Goal: Task Accomplishment & Management: Manage account settings

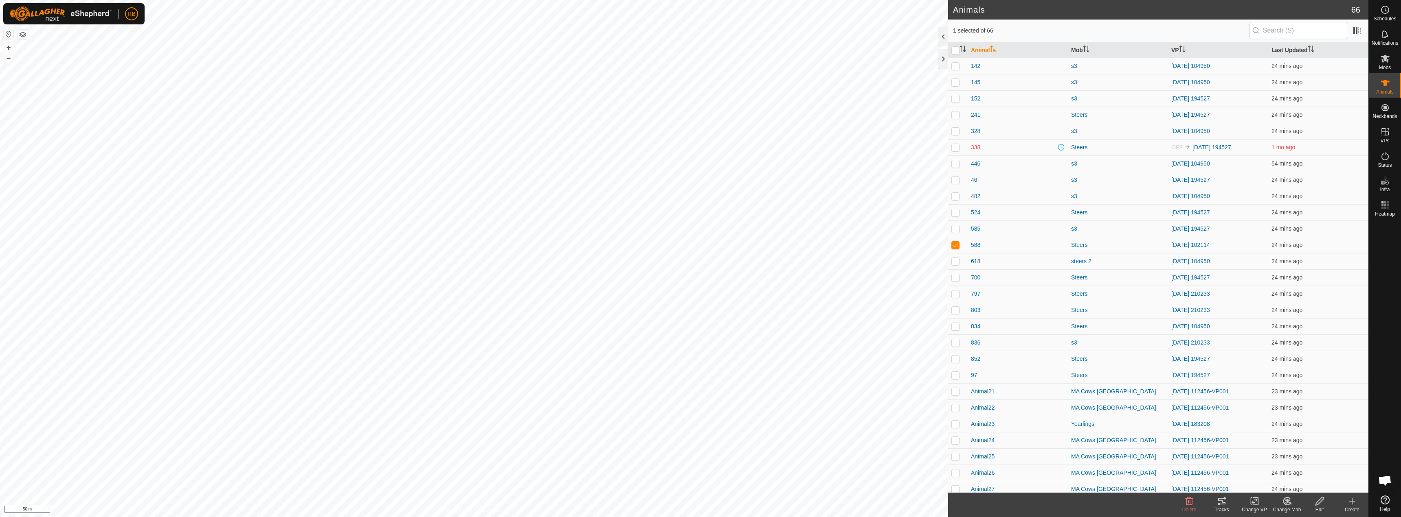
click at [1216, 497] on tracks-svg-icon at bounding box center [1221, 502] width 33 height 10
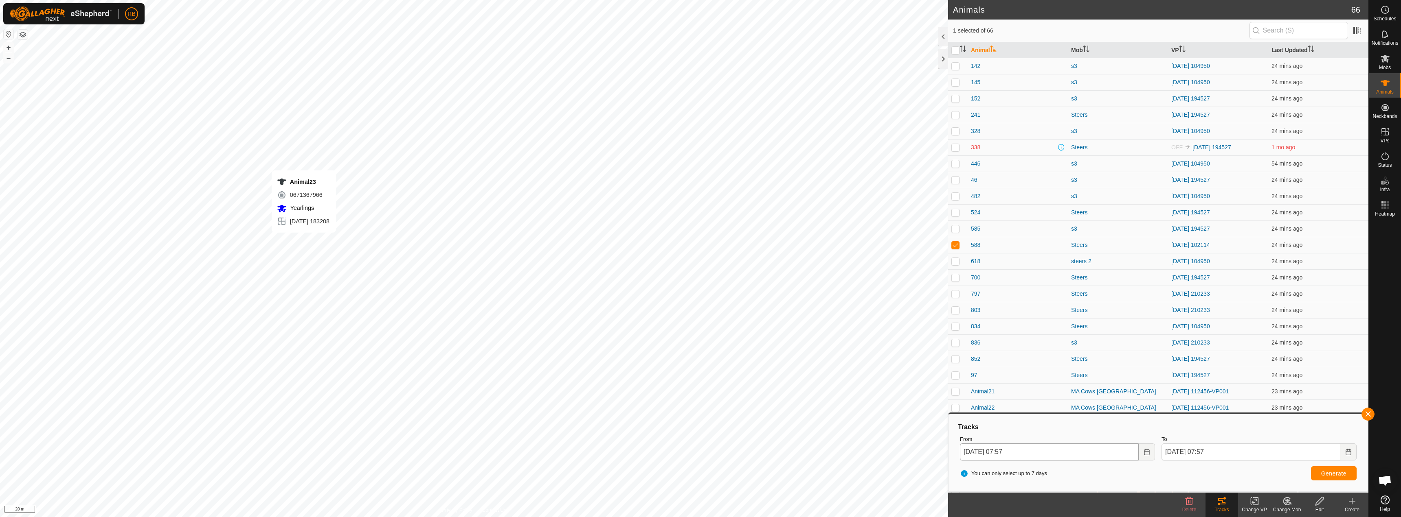
checkbox input "false"
checkbox input "true"
click at [1219, 508] on div "Tracks" at bounding box center [1221, 510] width 33 height 7
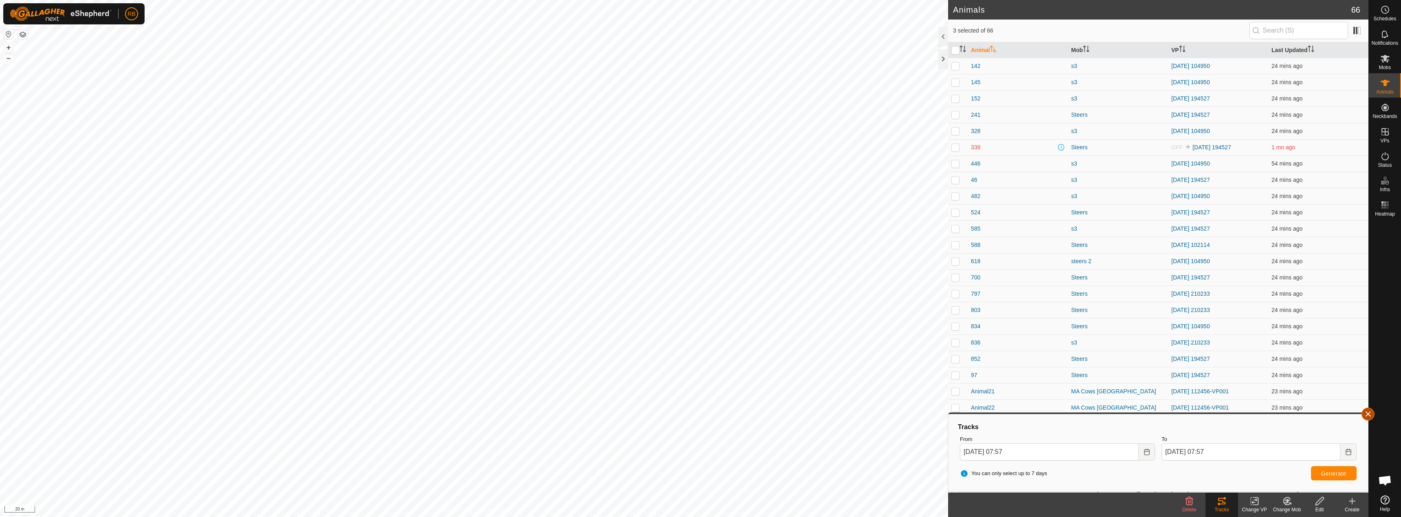
click at [1367, 419] on button "button" at bounding box center [1367, 414] width 13 height 13
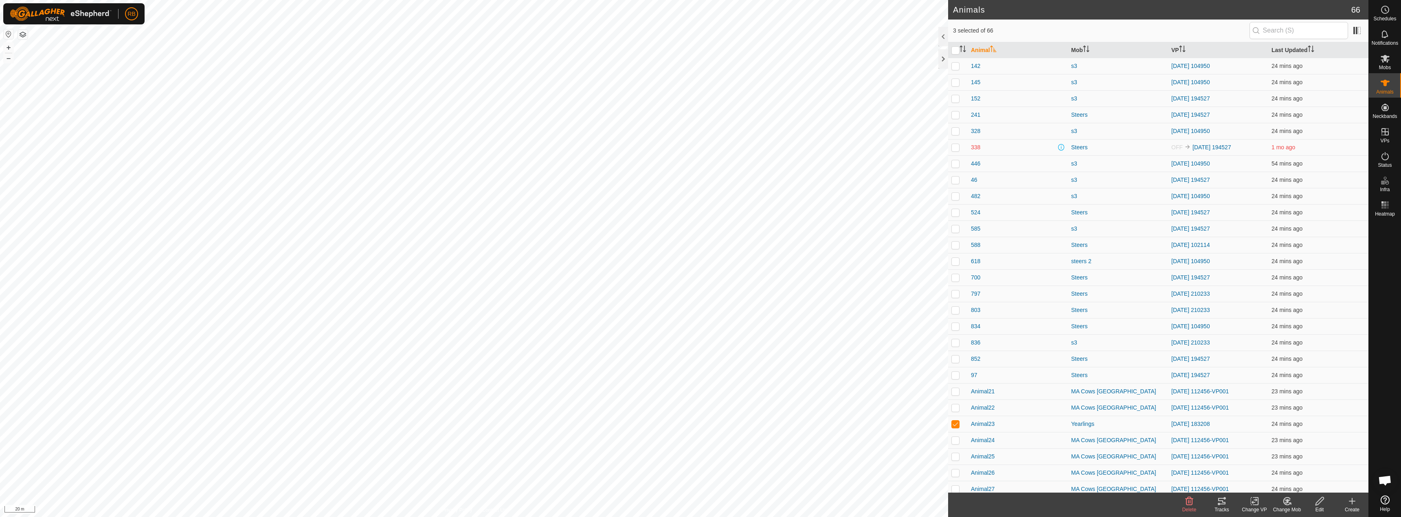
click at [1216, 505] on tracks-svg-icon at bounding box center [1221, 502] width 33 height 10
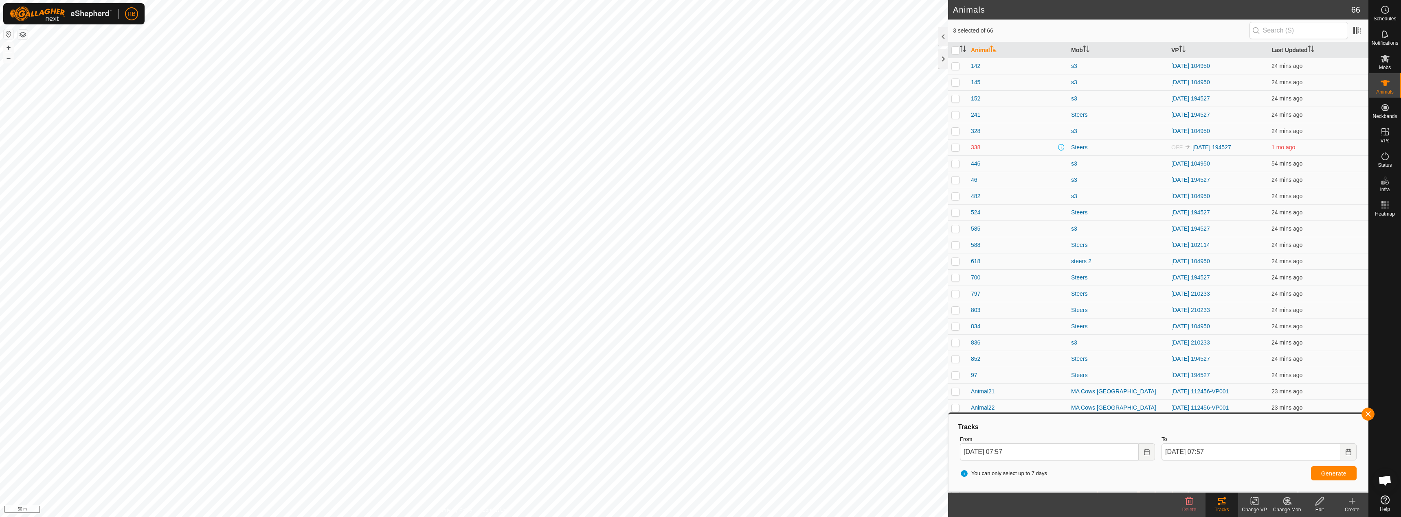
checkbox input "false"
checkbox input "true"
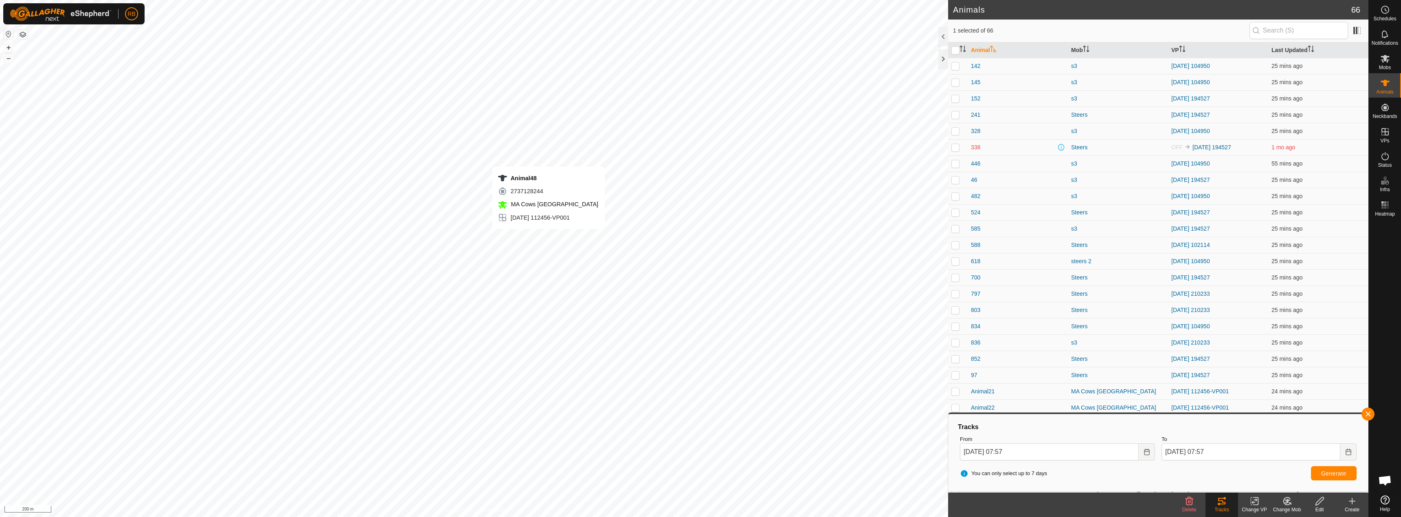
checkbox input "false"
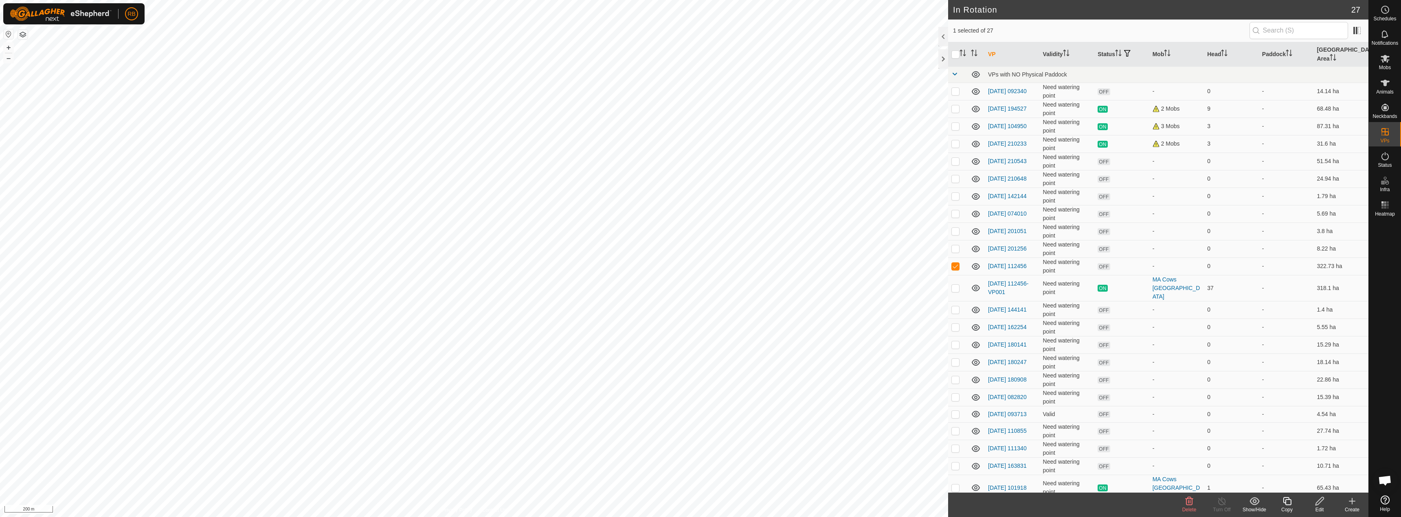
click at [1187, 504] on icon at bounding box center [1189, 502] width 10 height 10
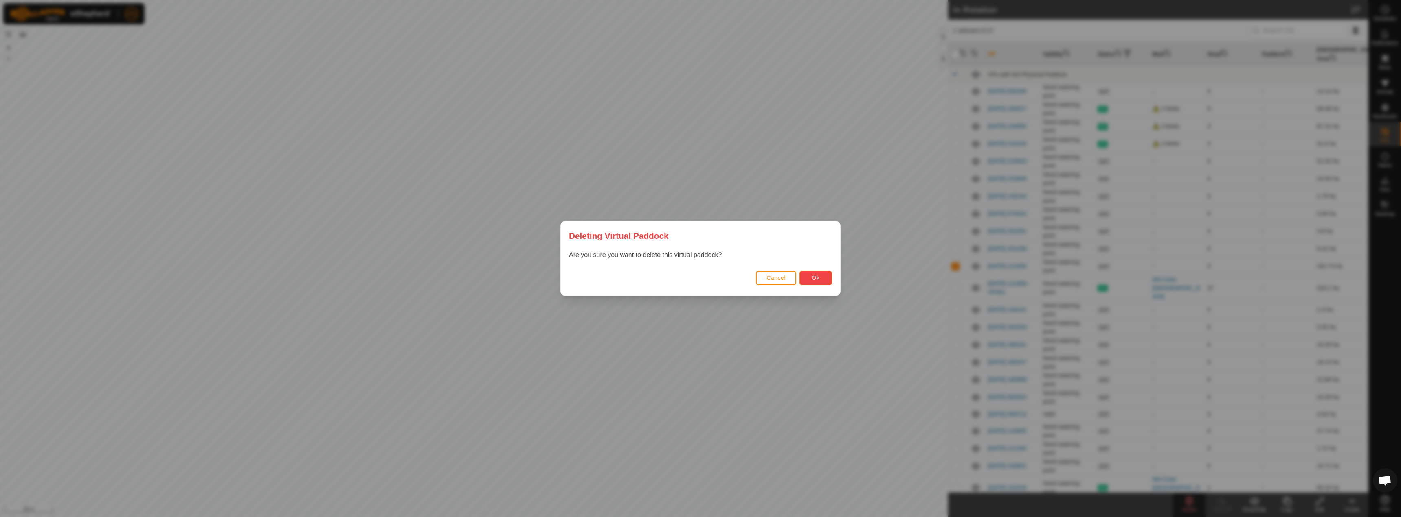
click at [821, 278] on button "Ok" at bounding box center [815, 278] width 33 height 14
checkbox input "false"
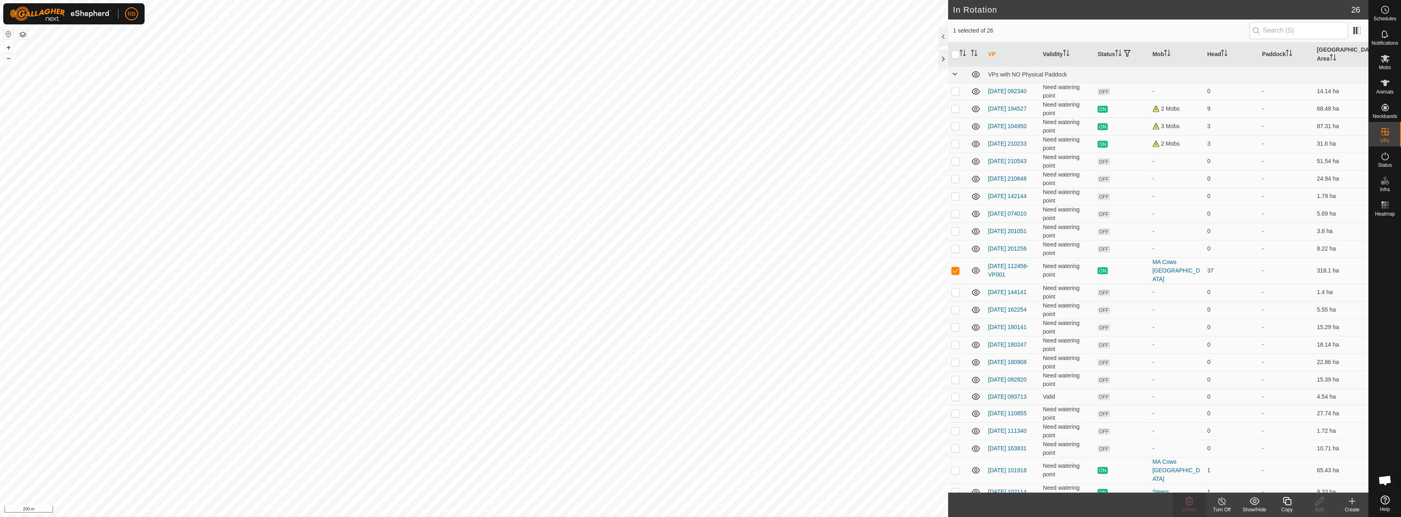
checkbox input "false"
click at [1189, 509] on span "Delete" at bounding box center [1189, 510] width 14 height 6
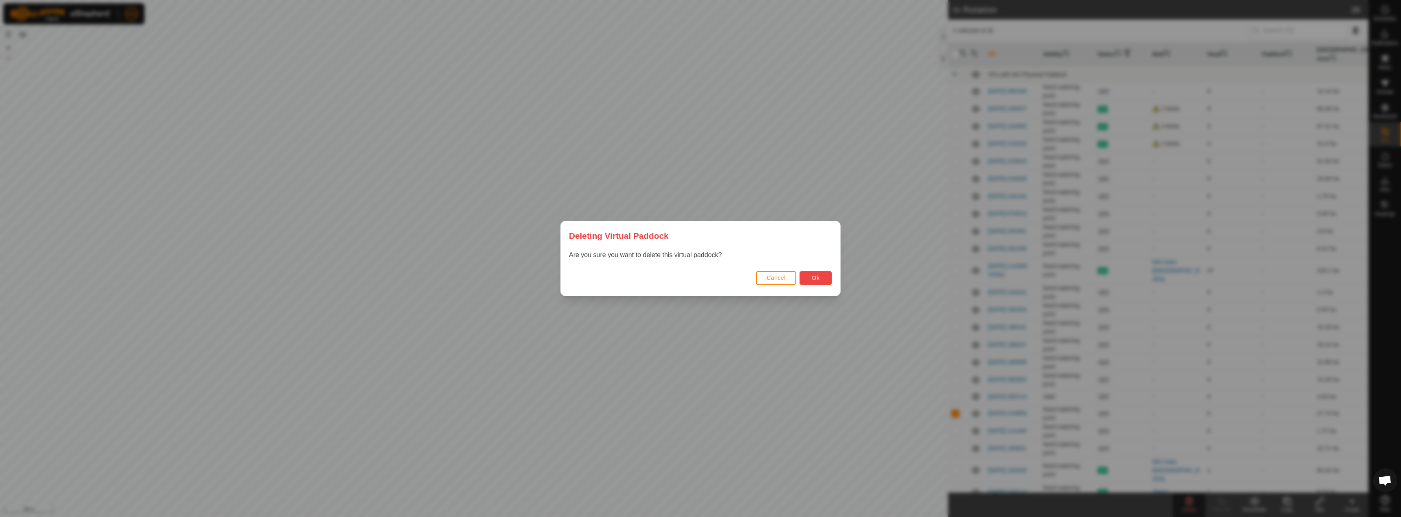
click at [807, 275] on button "Ok" at bounding box center [815, 278] width 33 height 14
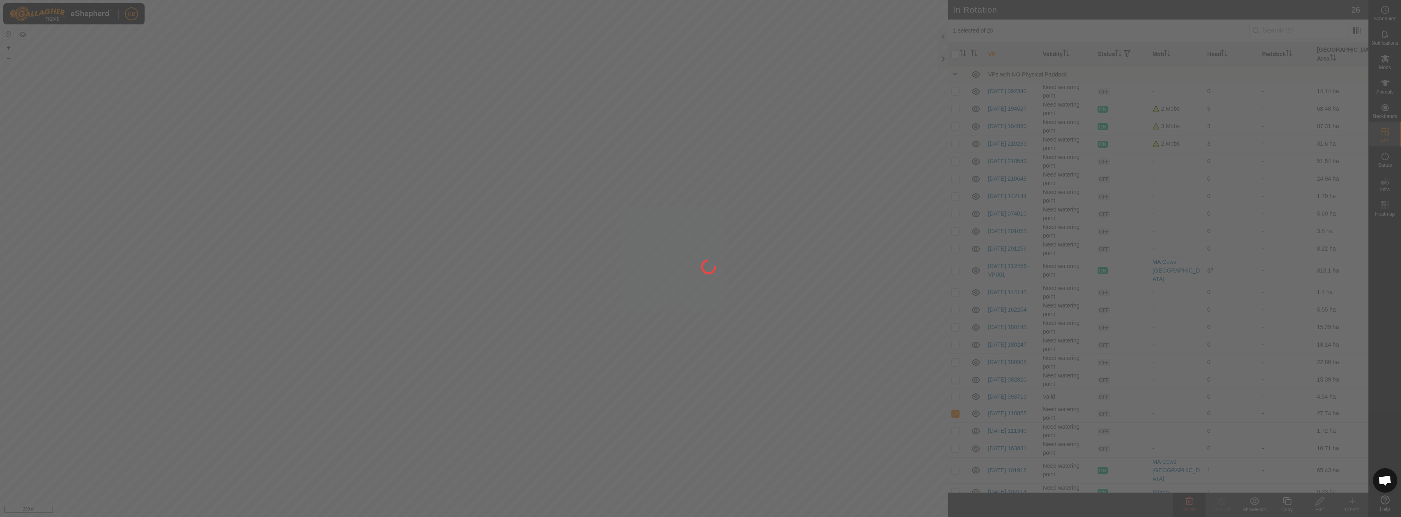
checkbox input "false"
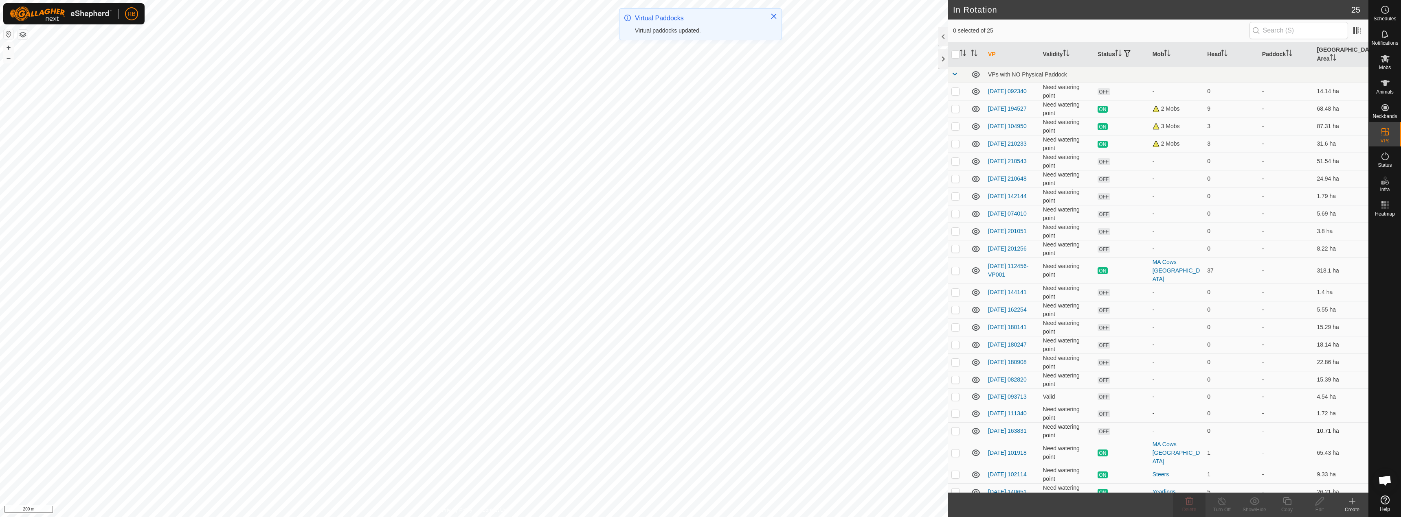
checkbox input "true"
checkbox input "false"
click at [1188, 508] on span "Delete" at bounding box center [1189, 510] width 14 height 6
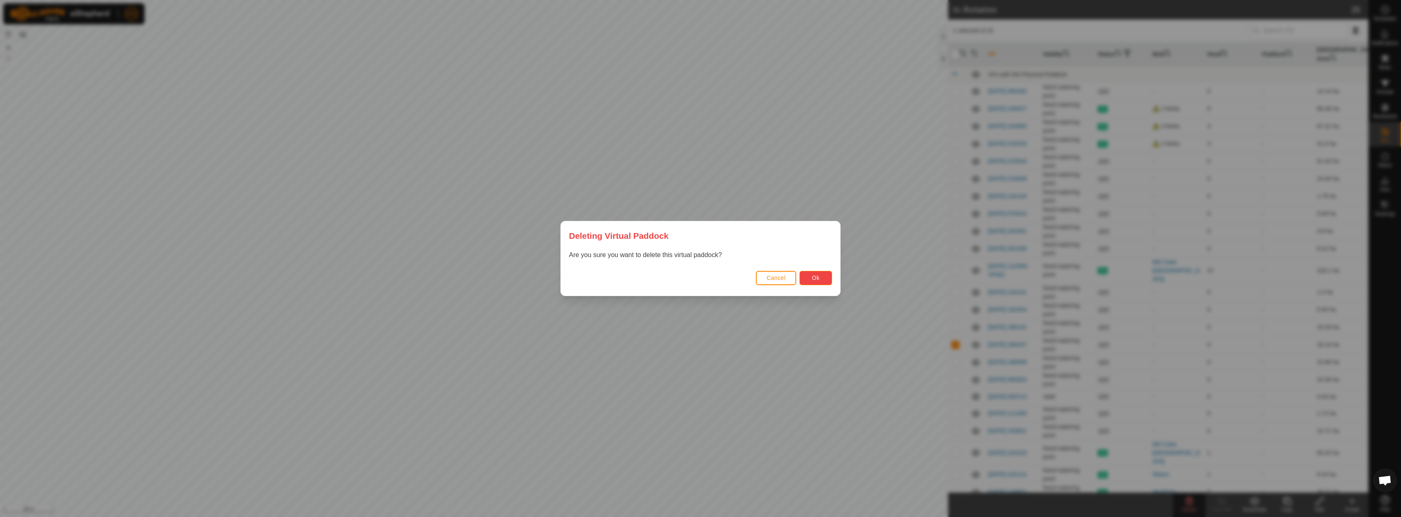
click at [823, 275] on button "Ok" at bounding box center [815, 278] width 33 height 14
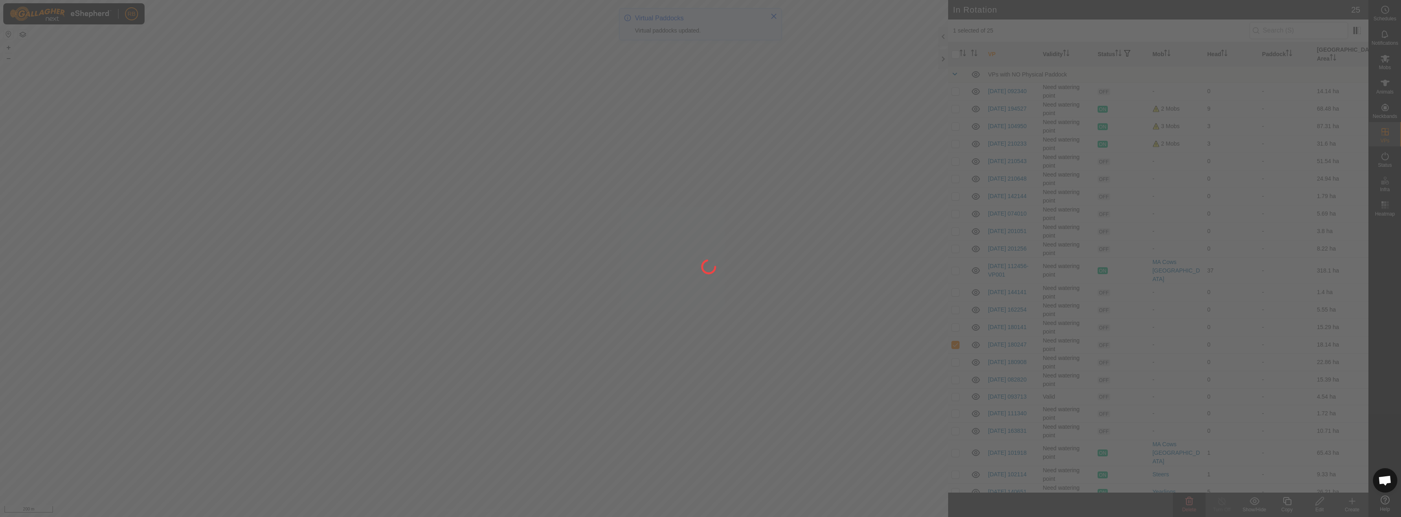
checkbox input "false"
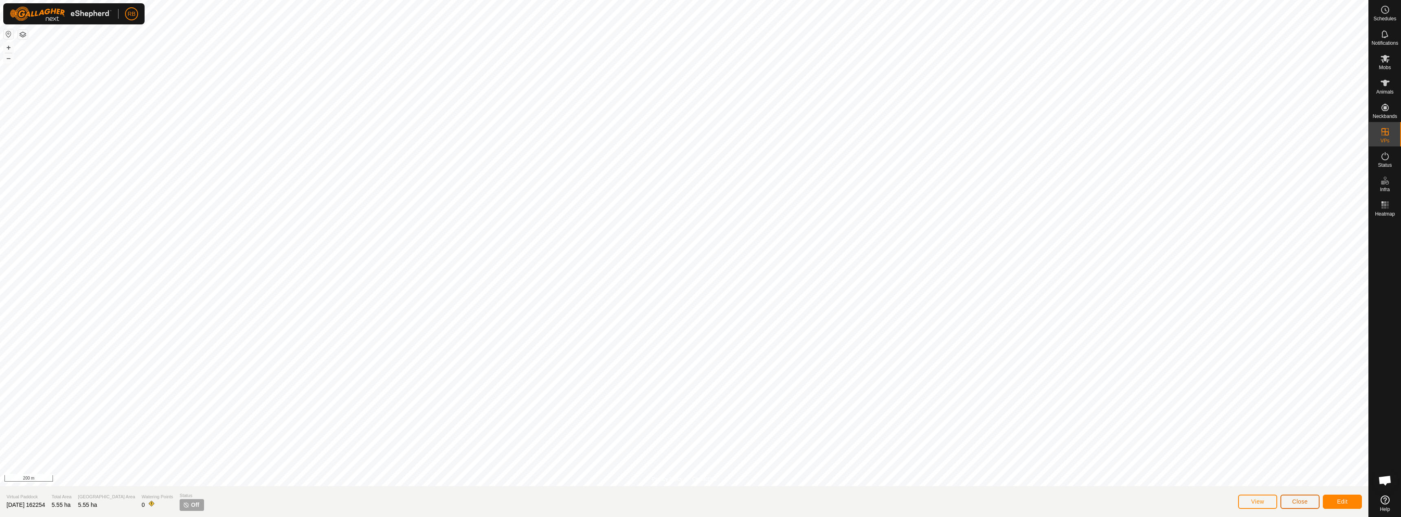
click at [1305, 501] on span "Close" at bounding box center [1299, 502] width 15 height 7
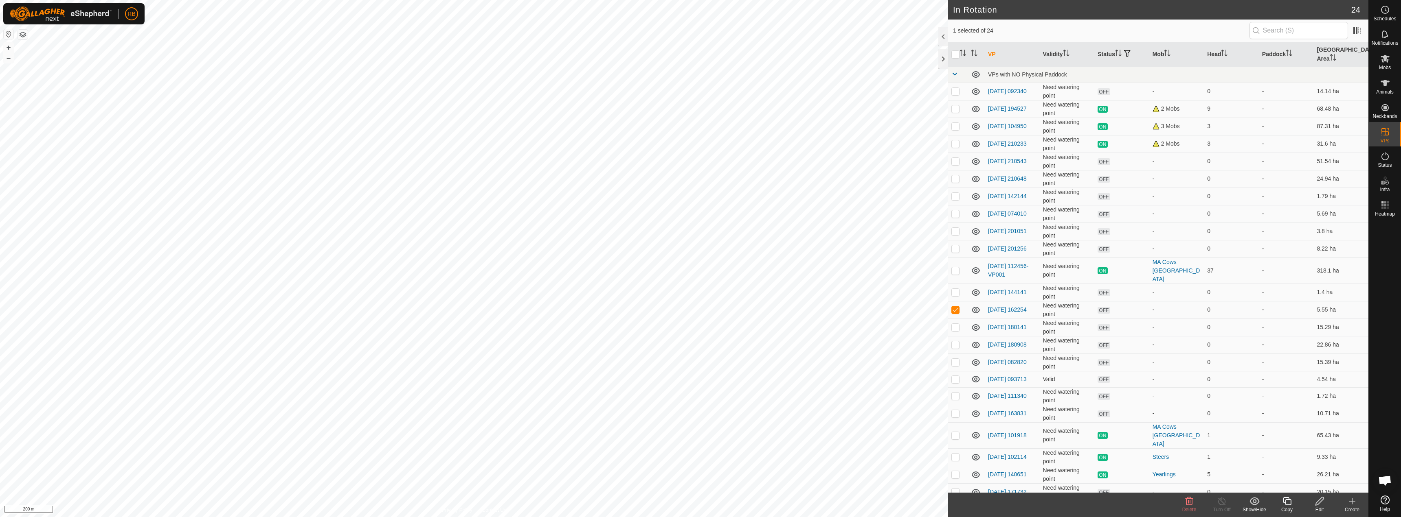
click at [1193, 500] on icon at bounding box center [1189, 502] width 10 height 10
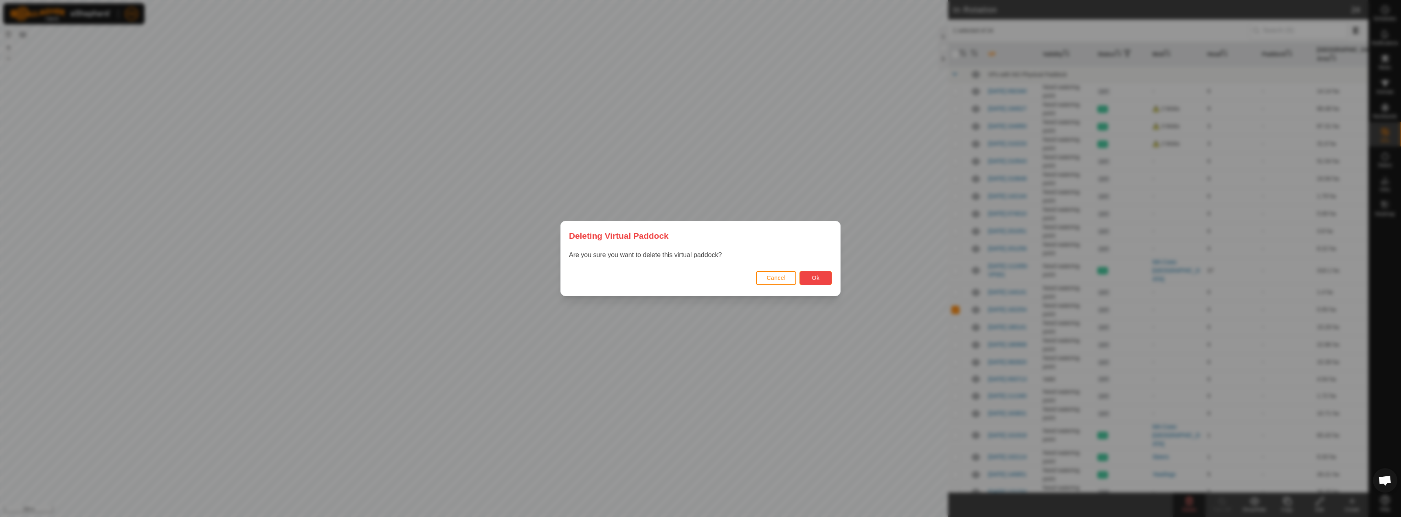
click at [809, 275] on button "Ok" at bounding box center [815, 278] width 33 height 14
checkbox input "false"
